Goal: Information Seeking & Learning: Learn about a topic

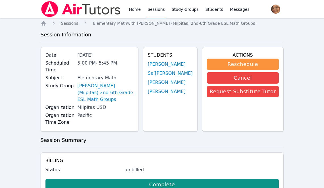
click at [74, 82] on label "Study Group" at bounding box center [59, 85] width 29 height 7
drag, startPoint x: 80, startPoint y: 80, endPoint x: 80, endPoint y: 74, distance: 5.7
click at [74, 82] on label "Study Group" at bounding box center [59, 85] width 29 height 7
click at [74, 74] on label "Subject" at bounding box center [59, 77] width 29 height 7
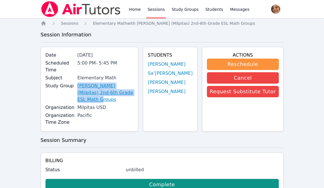
drag, startPoint x: 80, startPoint y: 76, endPoint x: 149, endPoint y: 84, distance: 68.9
click at [133, 84] on div "Study Group Spangler (Milpitas) 2nd-6th Grade ESL Math Groups" at bounding box center [89, 93] width 88 height 22
copy div "Spangler (Milpitas) 2nd-6th Grade ESL Math Groups"
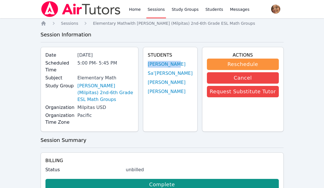
drag, startPoint x: 164, startPoint y: 62, endPoint x: 194, endPoint y: 64, distance: 29.9
click at [194, 64] on div "Students Theodore Le Sa’rrai Houston Ariana Aguilar Duc Nguyen" at bounding box center [170, 89] width 55 height 85
copy link "Theodore Le"
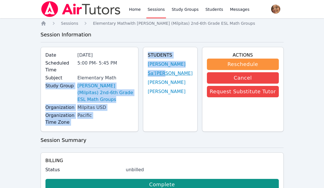
drag, startPoint x: 159, startPoint y: 71, endPoint x: 182, endPoint y: 73, distance: 22.8
click at [182, 73] on div "Date Sep 30, 2025 Scheduled Time 5:00 PM - 5:45 PM Subject Elementary Math Stud…" at bounding box center [162, 91] width 243 height 89
click at [182, 73] on link "Sa’rrai Houston" at bounding box center [170, 73] width 45 height 7
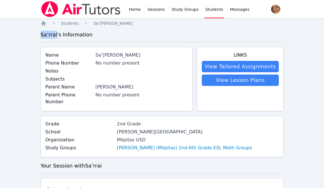
drag, startPoint x: 56, startPoint y: 35, endPoint x: 41, endPoint y: 34, distance: 15.4
click at [41, 34] on h3 "Sa’rrai 's Information" at bounding box center [162, 35] width 243 height 8
copy h3 "Sa’rrai"
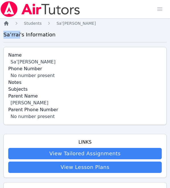
click at [5, 23] on icon "Breadcrumb" at bounding box center [6, 23] width 5 height 5
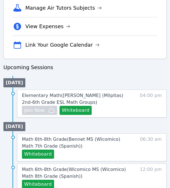
scroll to position [278, 0]
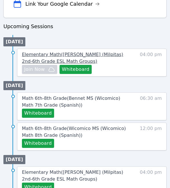
click at [103, 53] on span "Elementary Math ( Spangler (Milpitas) 2nd-6th Grade ESL Math Groups )" at bounding box center [72, 58] width 101 height 12
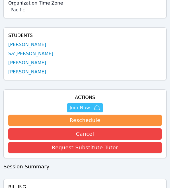
scroll to position [118, 0]
